Goal: Information Seeking & Learning: Learn about a topic

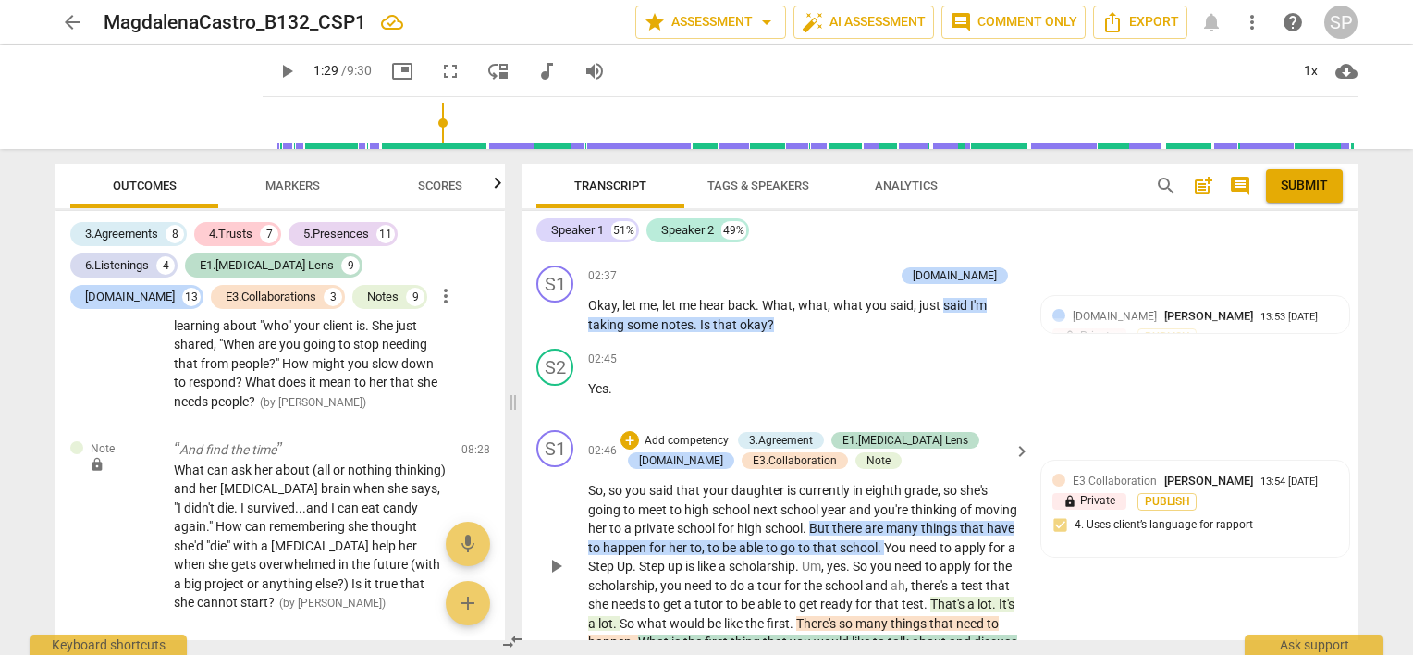
scroll to position [1572, 0]
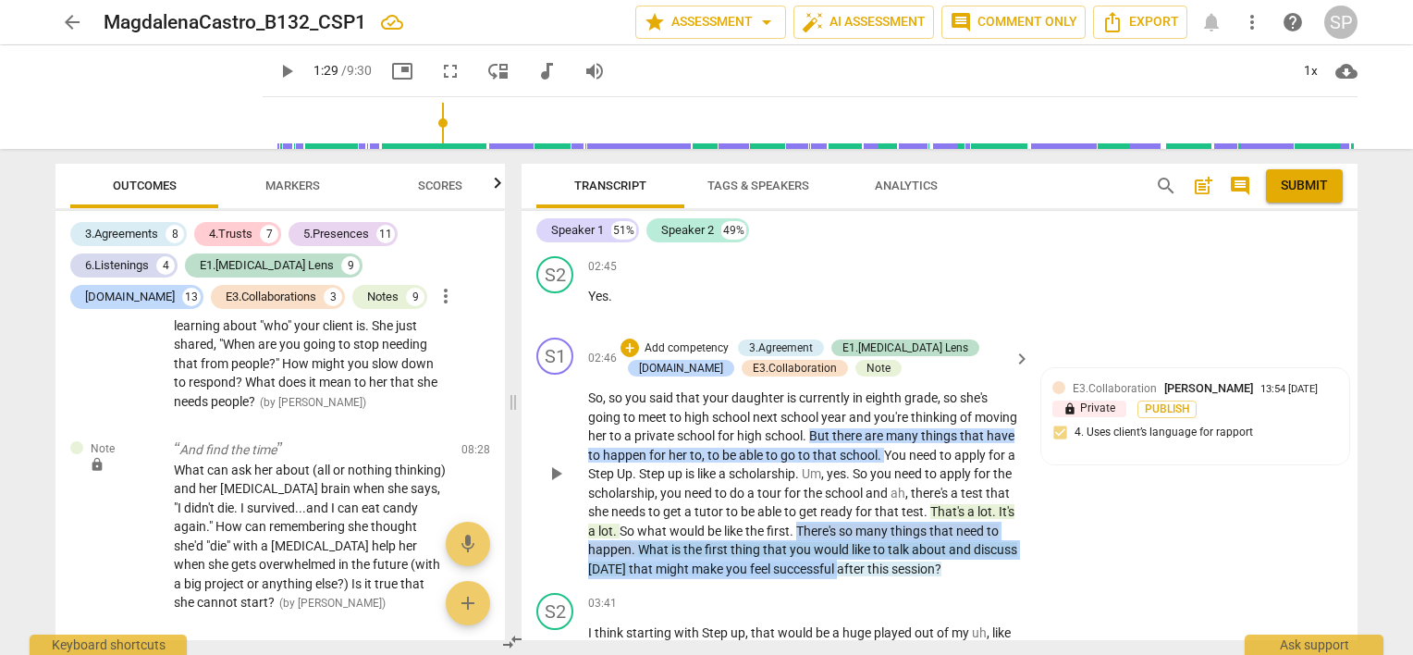
drag, startPoint x: 917, startPoint y: 498, endPoint x: 965, endPoint y: 546, distance: 67.4
click at [965, 546] on p "So , so you said that your daughter is currently in eighth grade , so she's goi…" at bounding box center [804, 483] width 433 height 190
copy p "There's so many things that need to happen . What is the first thing that you w…"
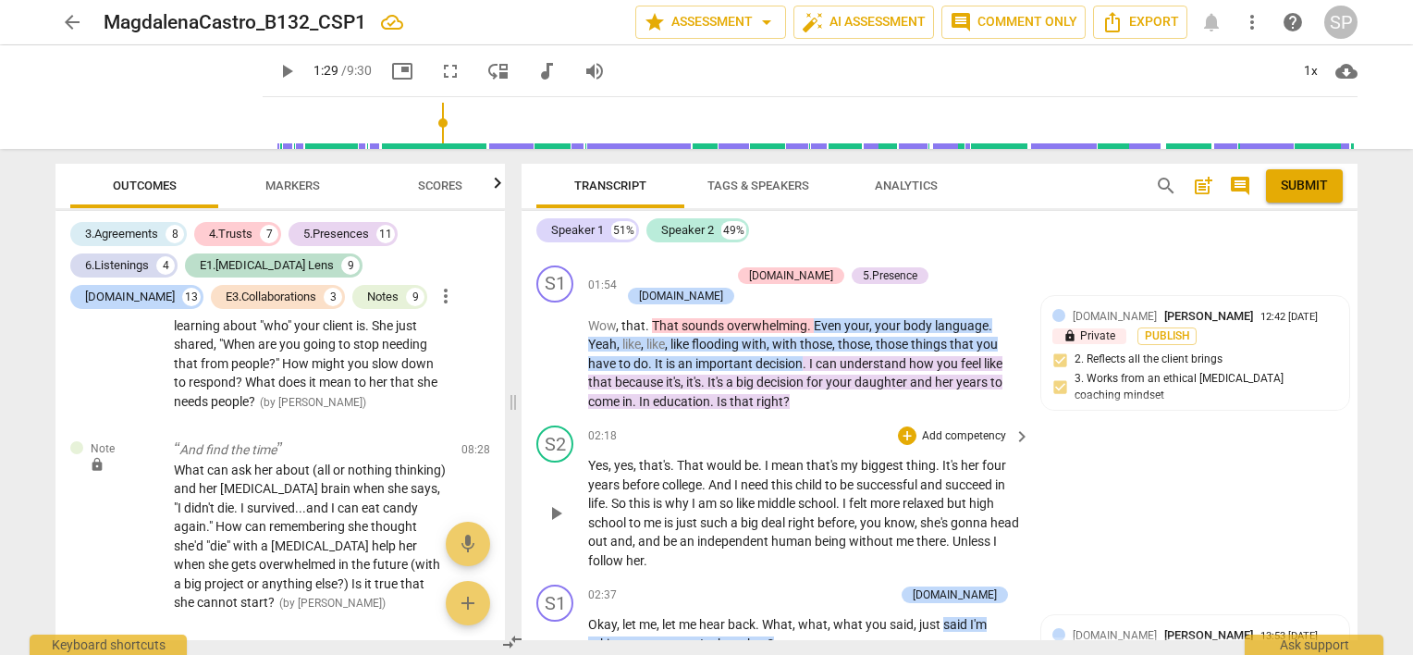
scroll to position [1202, 0]
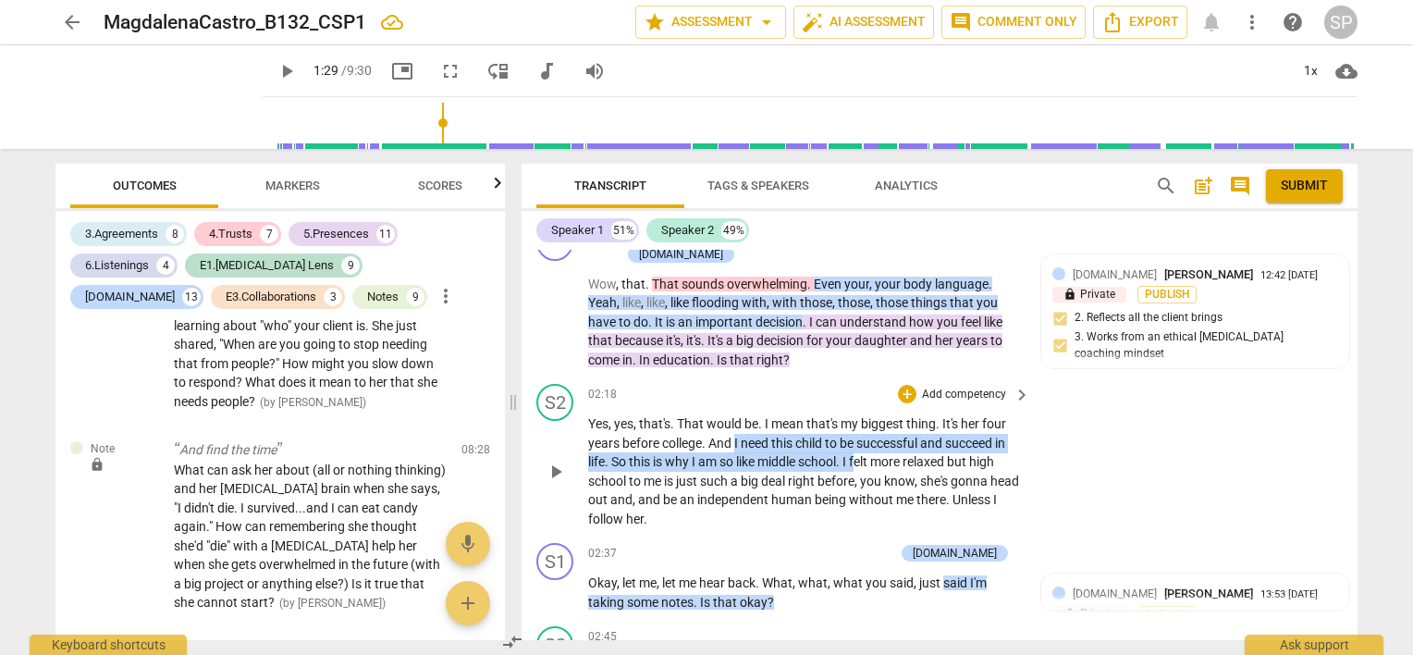
drag, startPoint x: 736, startPoint y: 414, endPoint x: 860, endPoint y: 441, distance: 126.8
click at [860, 441] on p "Yes , yes , that's . That would be . I mean that's my biggest thing . It's her …" at bounding box center [804, 471] width 433 height 114
click at [1222, 424] on div "S2 play_arrow pause 02:18 + Add competency keyboard_arrow_right Yes , yes , tha…" at bounding box center [940, 455] width 836 height 159
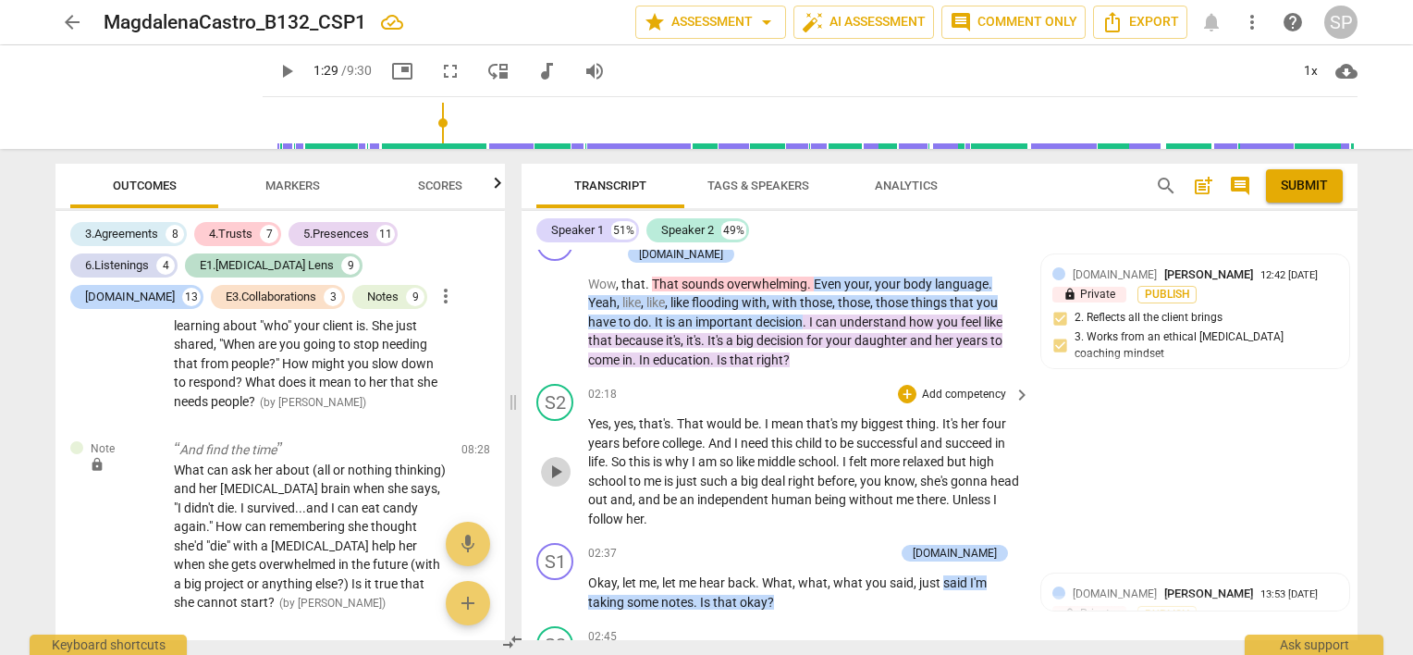
click at [562, 461] on span "play_arrow" at bounding box center [556, 472] width 22 height 22
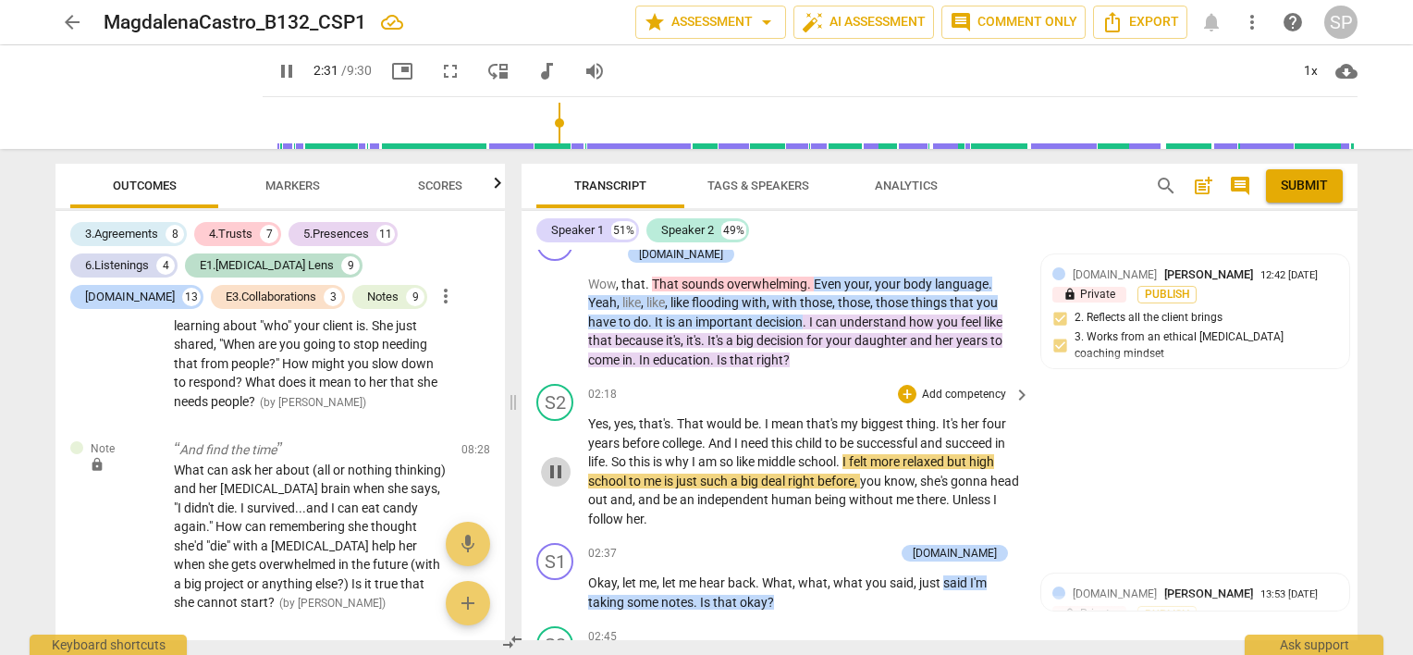
click at [557, 461] on span "pause" at bounding box center [556, 472] width 22 height 22
click at [557, 461] on span "play_arrow" at bounding box center [556, 472] width 22 height 22
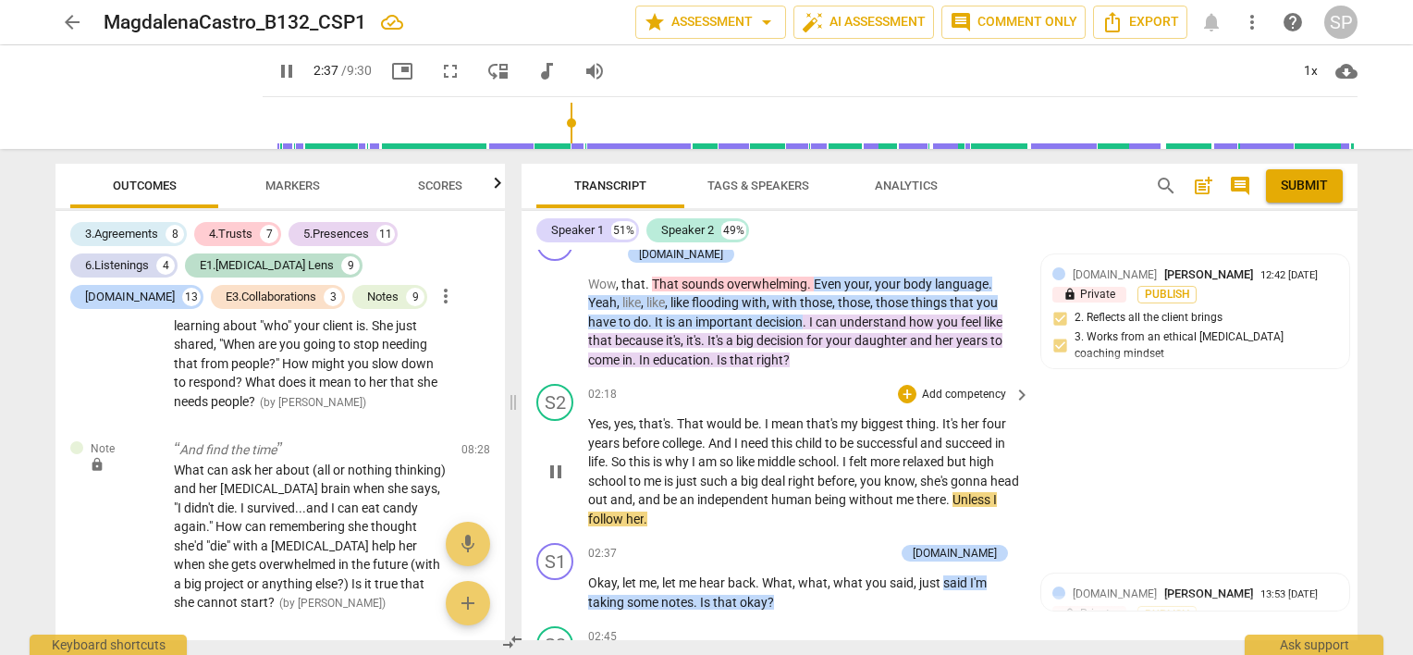
click at [560, 461] on span "pause" at bounding box center [556, 472] width 22 height 22
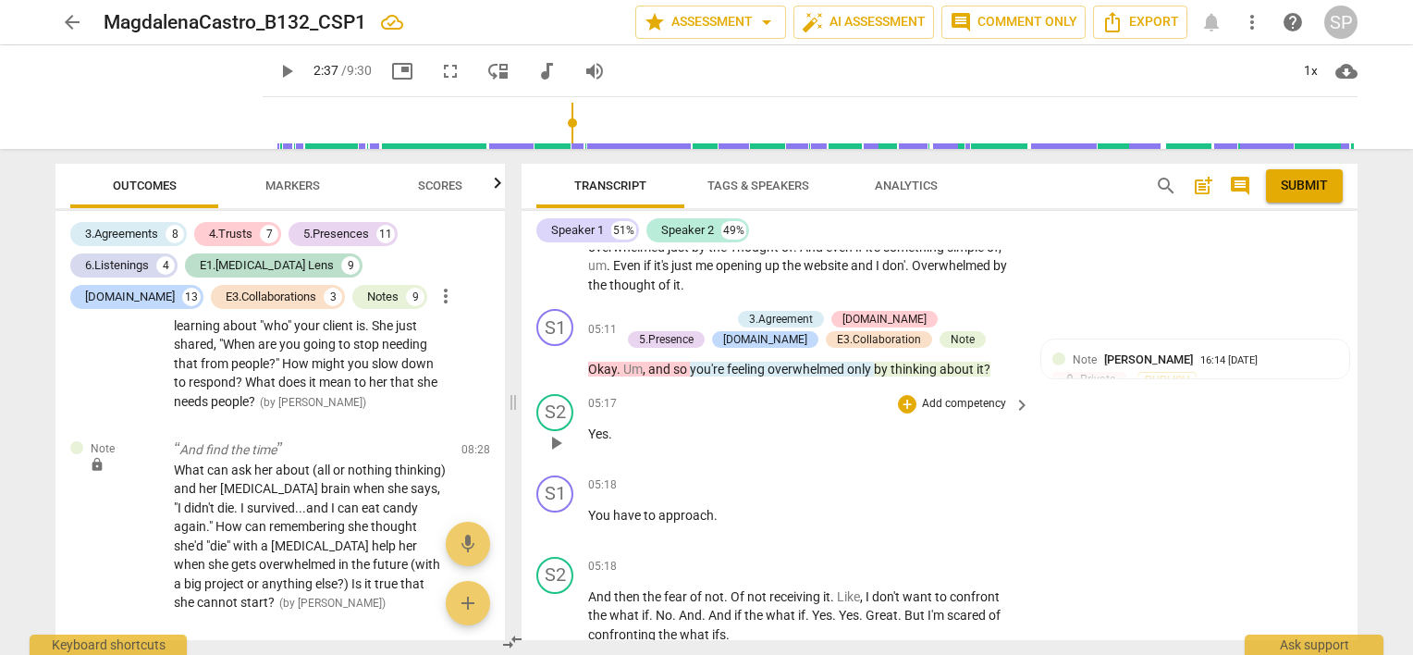
scroll to position [2682, 0]
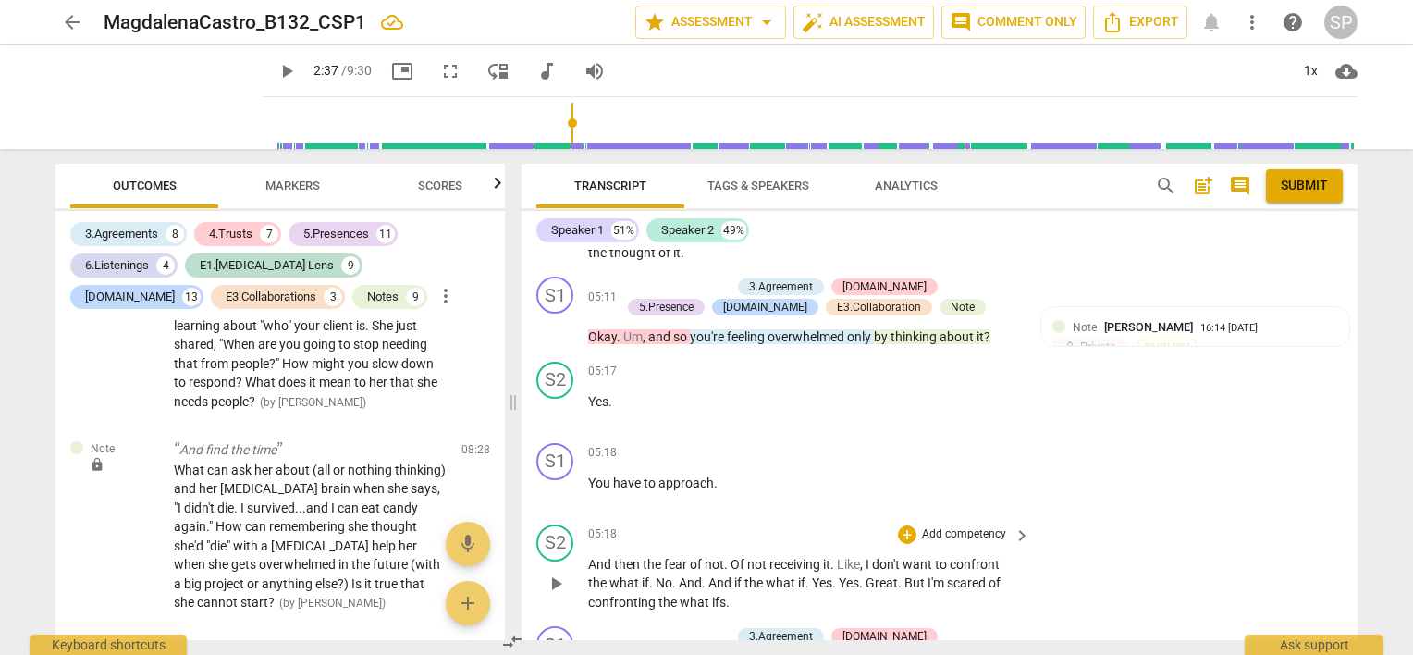
click at [864, 557] on span "," at bounding box center [863, 564] width 6 height 15
drag, startPoint x: 904, startPoint y: 546, endPoint x: 932, endPoint y: 559, distance: 31.5
click at [932, 559] on p "And then the fear of not . Of not receiving it . Like , I don't want to confron…" at bounding box center [804, 583] width 433 height 57
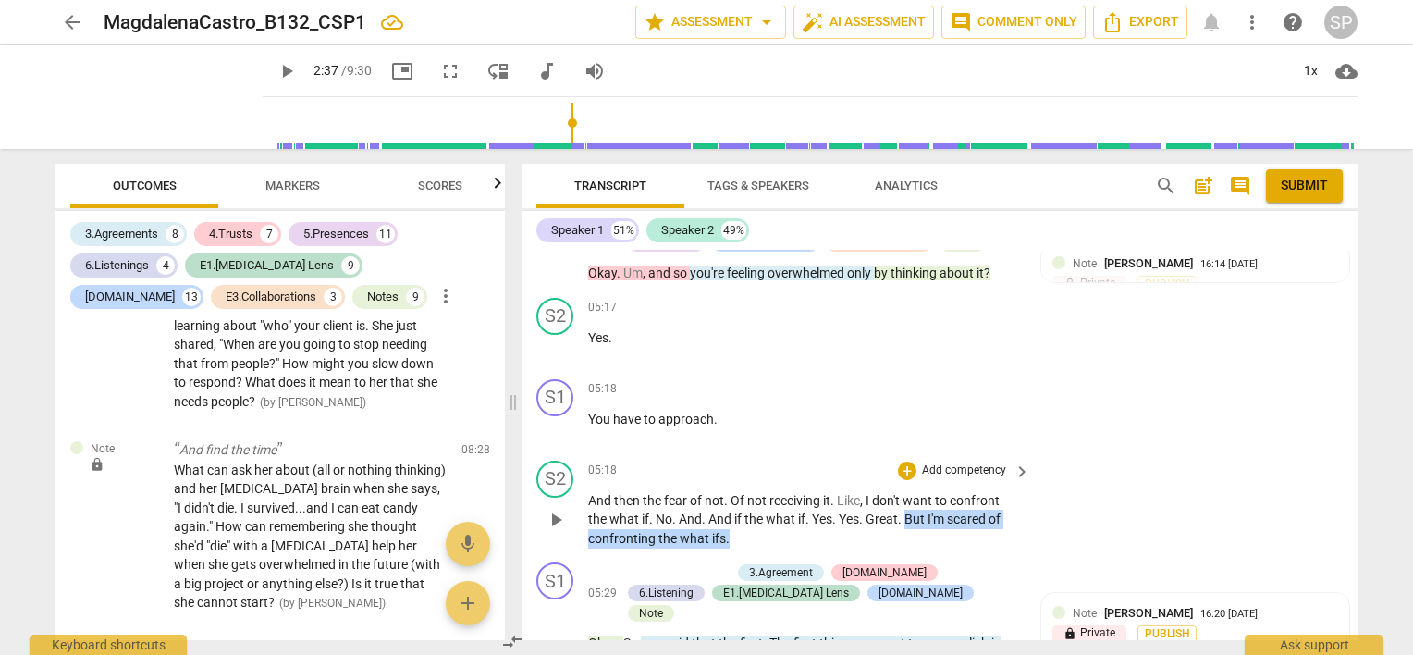
scroll to position [2775, 0]
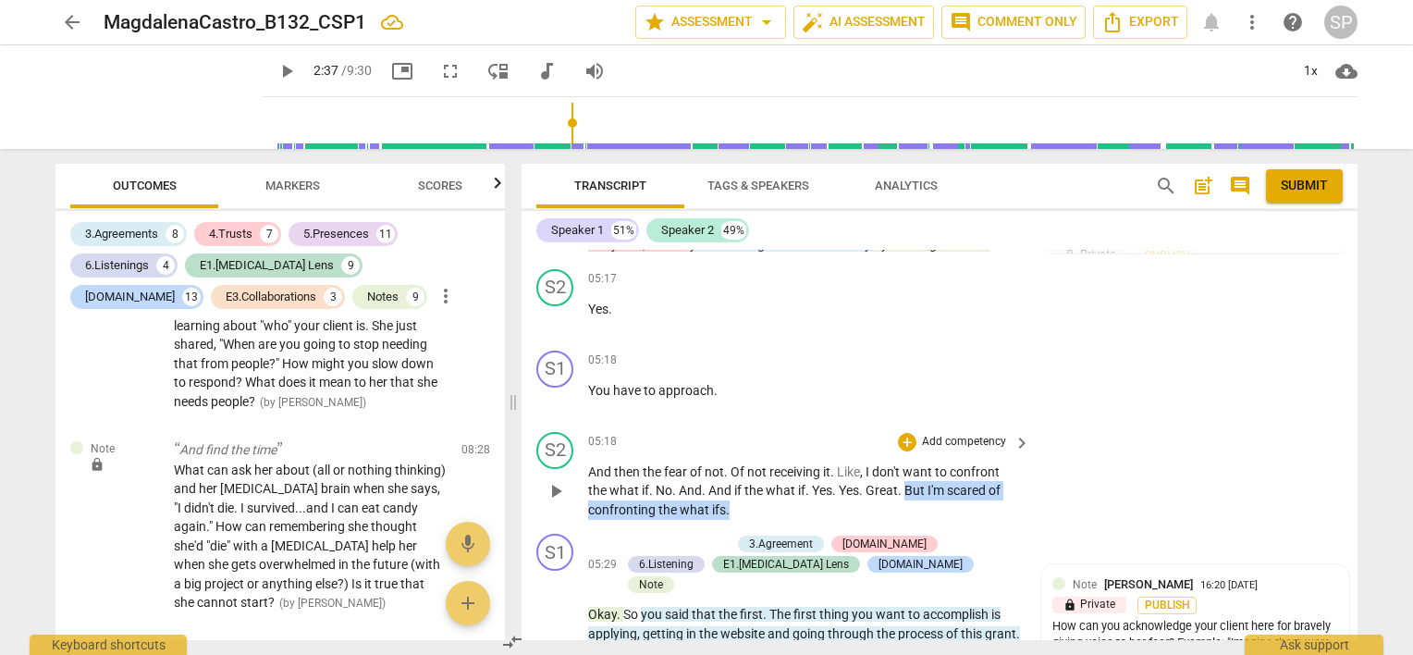
copy p "But I'm scared of confronting the what ifs ."
click at [848, 432] on div "05:18 + Add competency keyboard_arrow_right" at bounding box center [810, 442] width 444 height 20
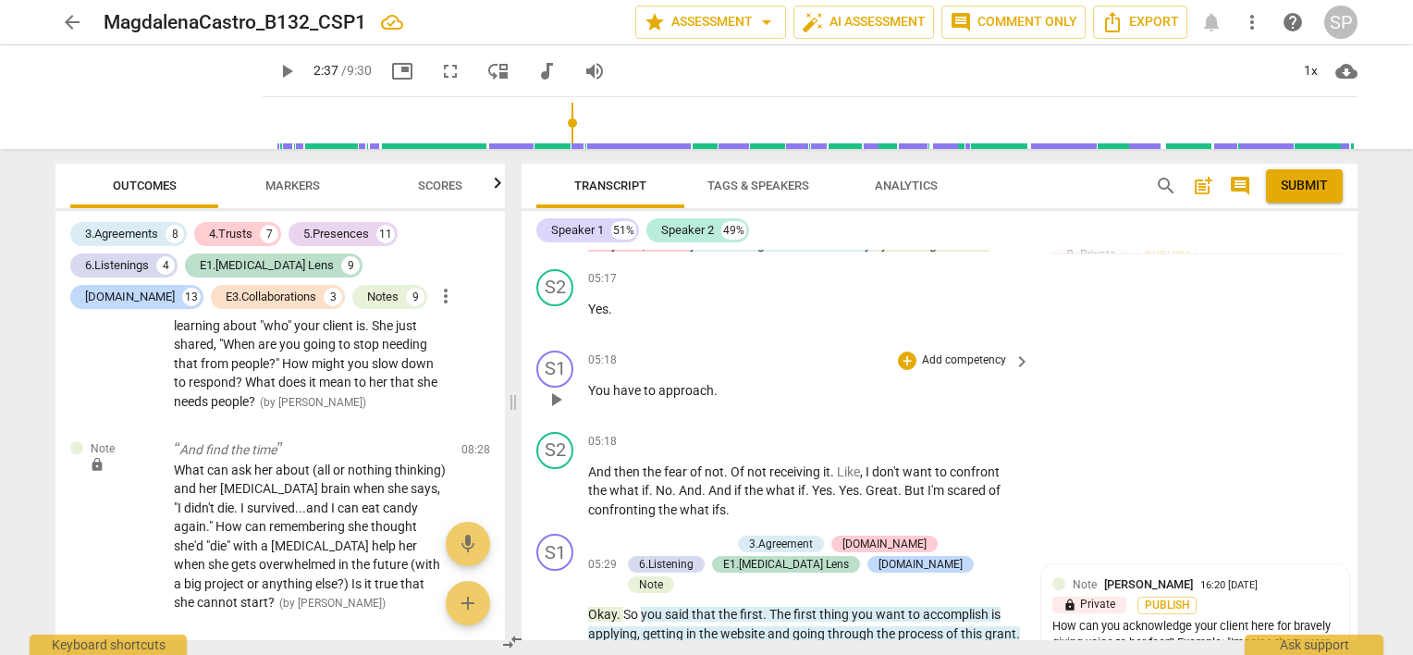
click at [825, 379] on div "05:18 + Add competency keyboard_arrow_right You have to approach ." at bounding box center [810, 384] width 444 height 67
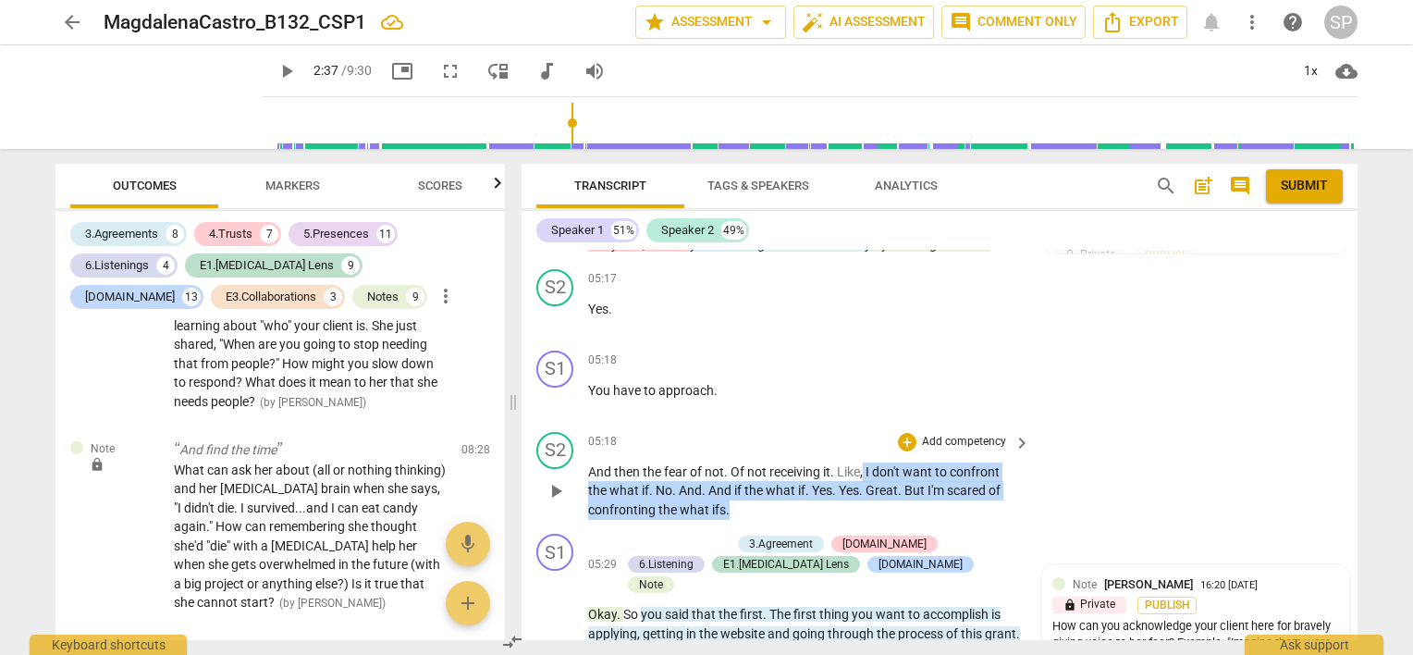
drag, startPoint x: 865, startPoint y: 433, endPoint x: 1006, endPoint y: 464, distance: 145.0
click at [1006, 464] on p "And then the fear of not . Of not receiving it . Like , I don't want to confron…" at bounding box center [804, 490] width 433 height 57
copy p "I don't want to confront the what if . No . And . And if the what if . Yes . Ye…"
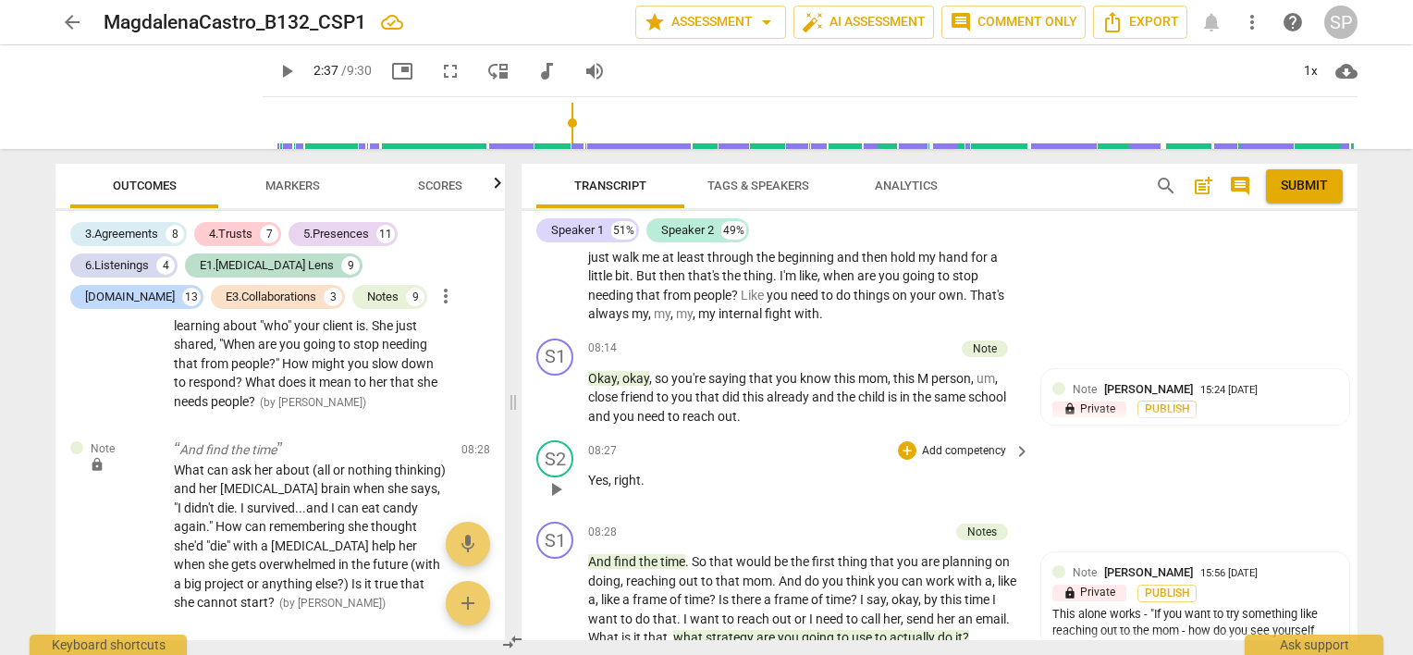
scroll to position [4347, 0]
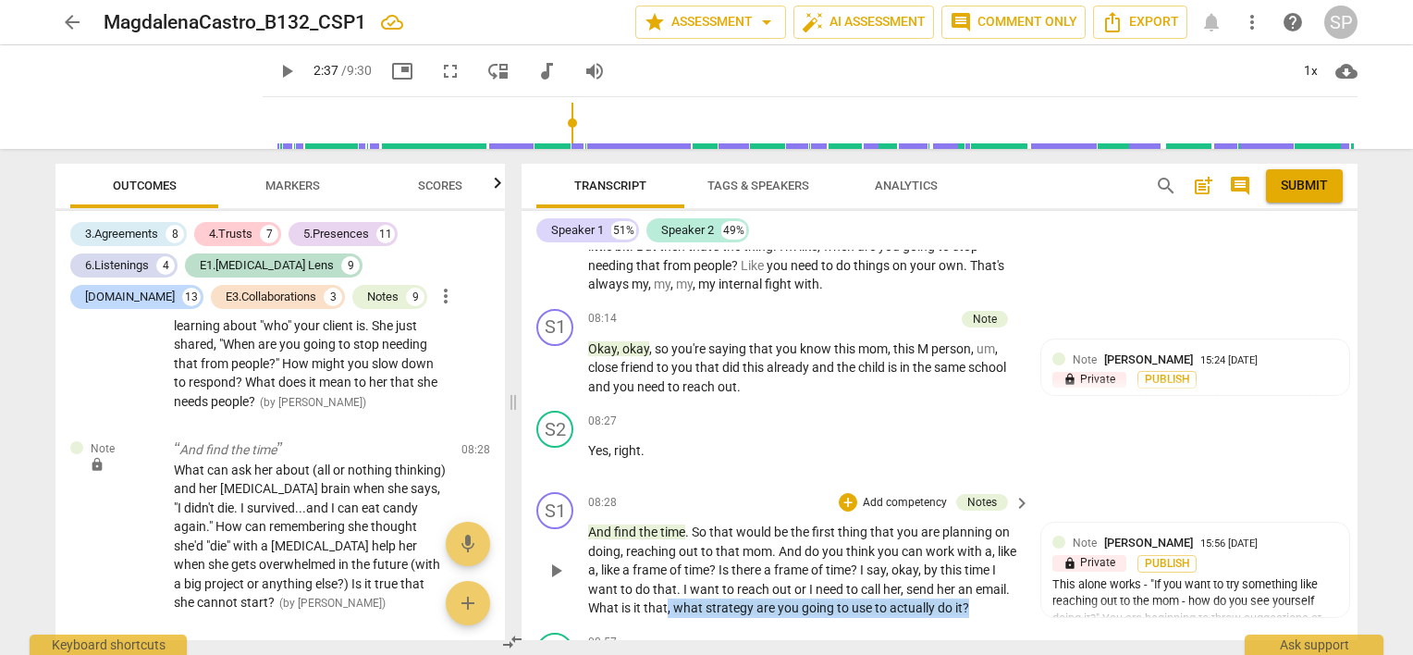
drag, startPoint x: 667, startPoint y: 511, endPoint x: 1006, endPoint y: 515, distance: 339.5
click at [1006, 523] on p "And find the time . So that would be the first thing that you are planning on d…" at bounding box center [804, 570] width 433 height 95
copy p ", what strategy are you going to use to actually do it ?"
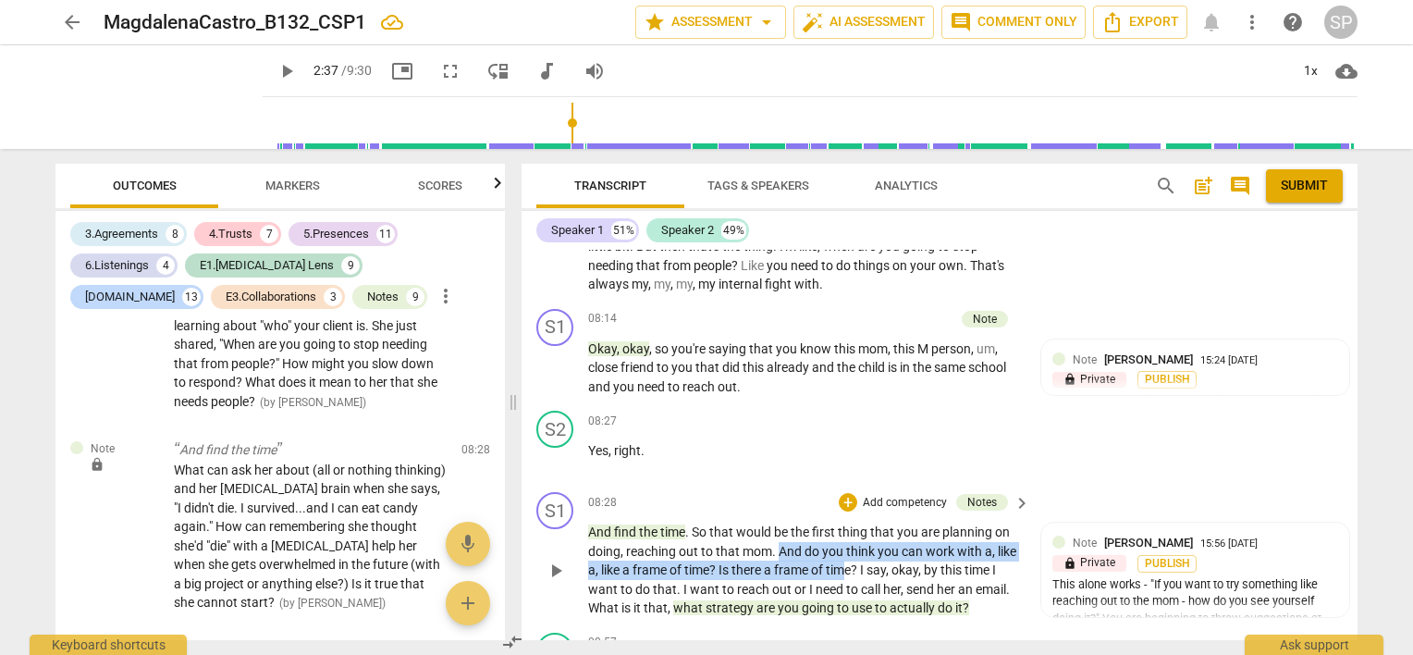
drag, startPoint x: 781, startPoint y: 450, endPoint x: 850, endPoint y: 476, distance: 74.0
click at [850, 523] on p "And find the time . So that would be the first thing that you are planning on d…" at bounding box center [804, 570] width 433 height 95
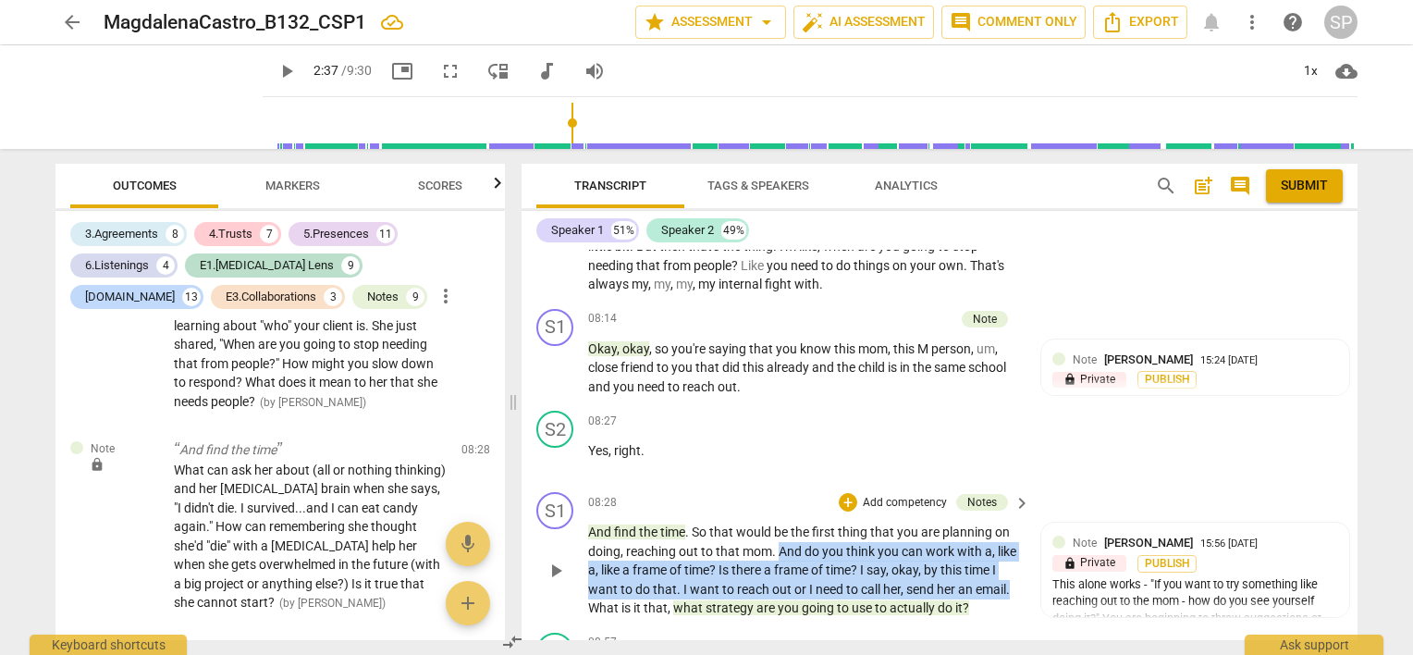
drag, startPoint x: 776, startPoint y: 452, endPoint x: 1015, endPoint y: 488, distance: 241.3
click at [1015, 523] on p "And find the time . So that would be the first thing that you are planning on d…" at bounding box center [804, 570] width 433 height 95
copy p "And do you think you can work with a , like a , like a frame of time ? Is there…"
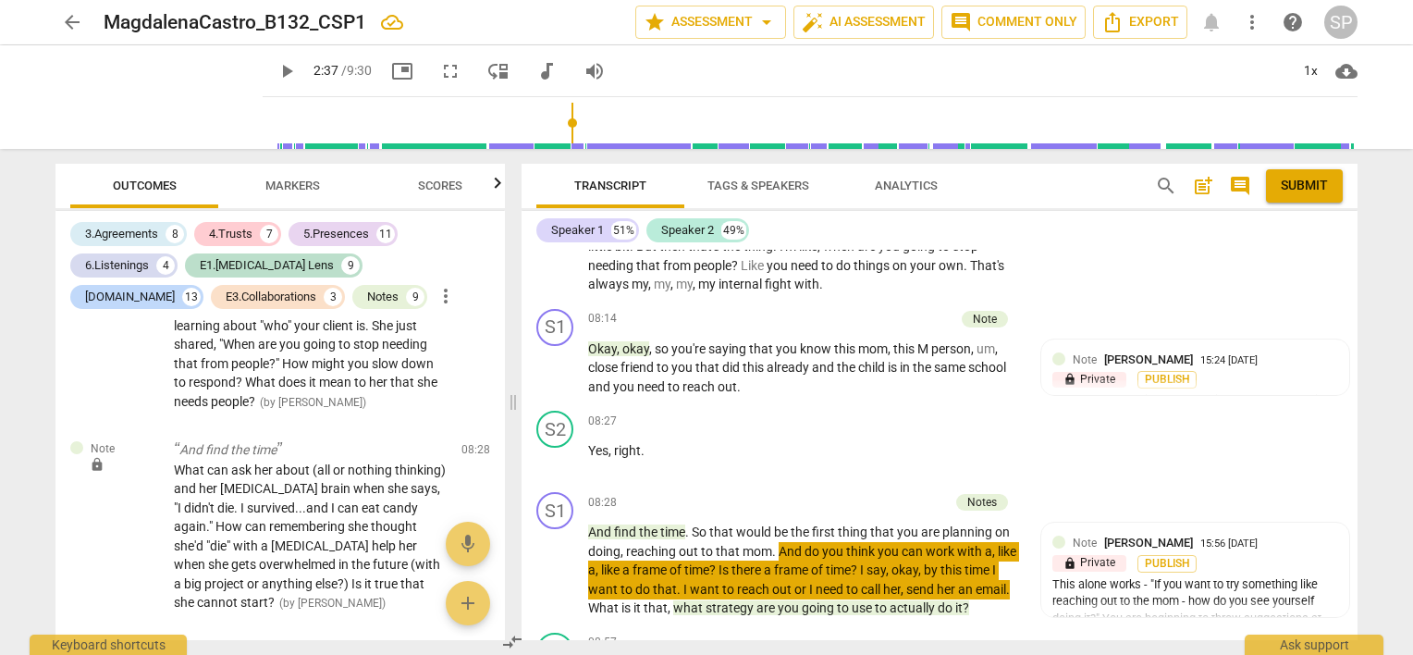
type input "158"
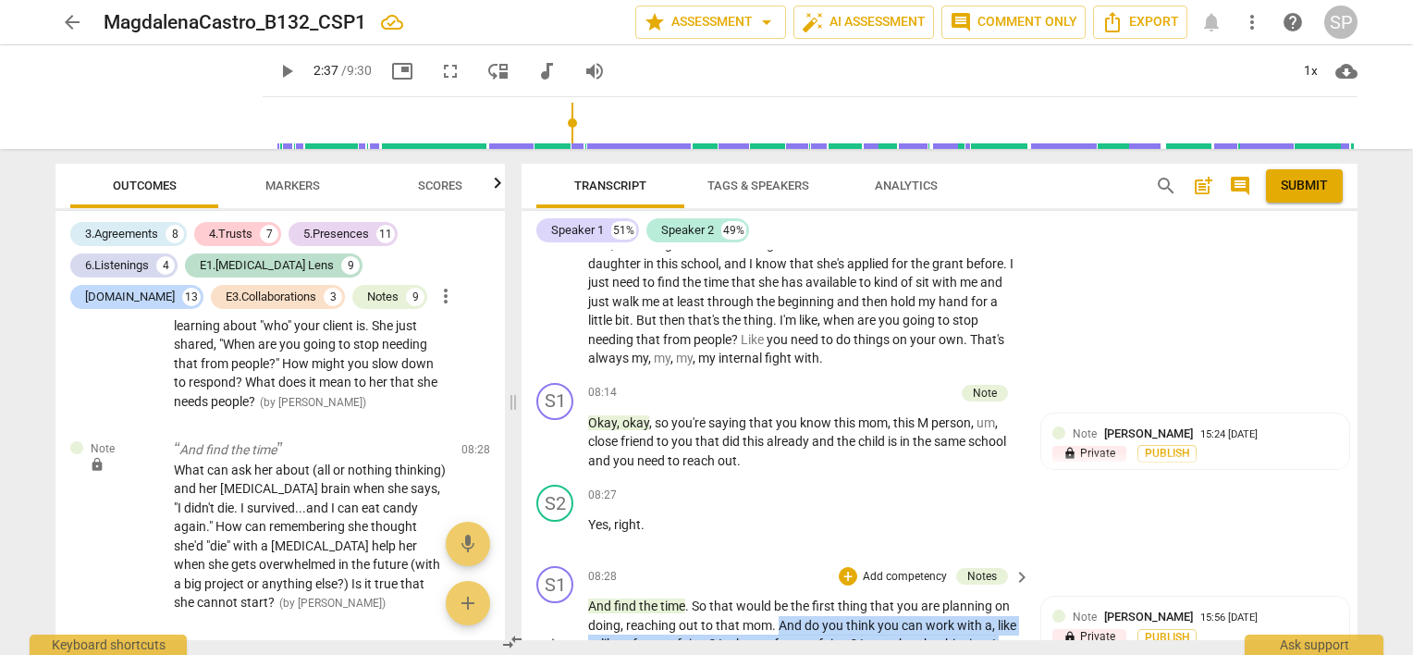
scroll to position [4162, 0]
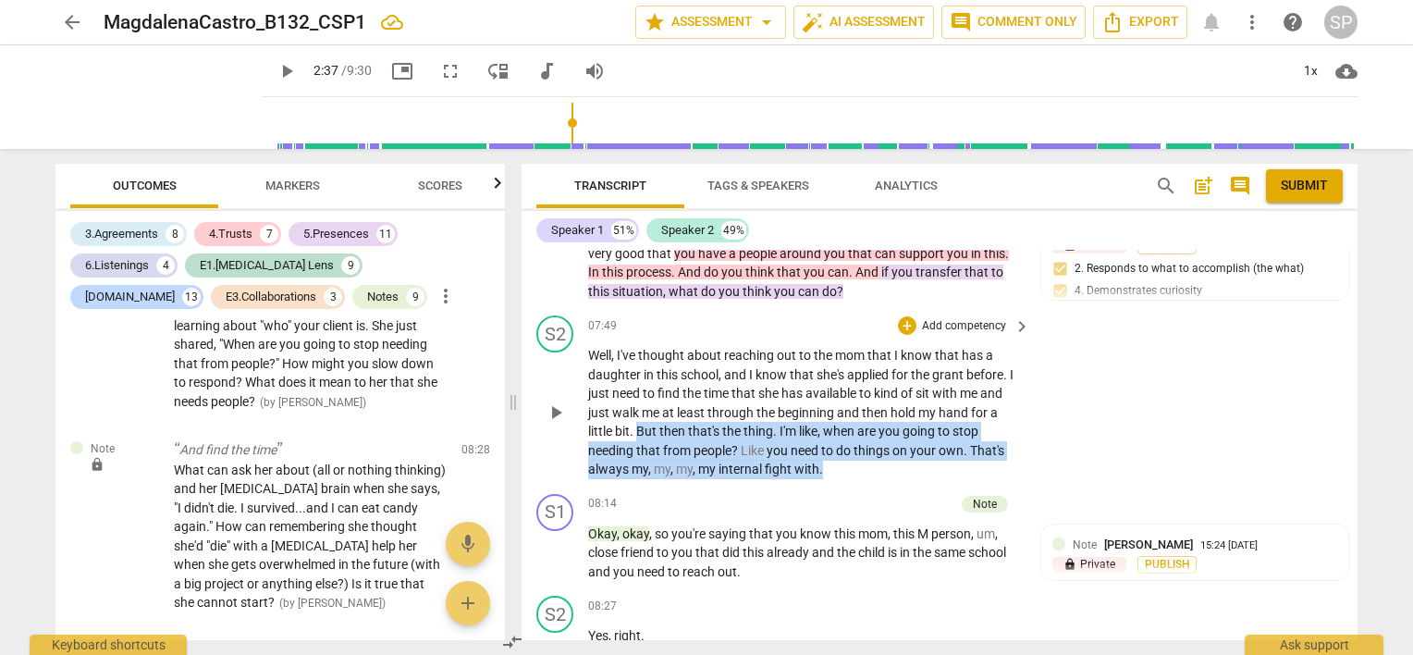
drag, startPoint x: 638, startPoint y: 328, endPoint x: 828, endPoint y: 374, distance: 194.9
click at [828, 374] on p "Well , I've thought about reaching out to the mom that I know that has a daught…" at bounding box center [804, 412] width 433 height 133
copy p "But then that's the thing . I'm like , when are you going to stop needing that …"
